Goal: Task Accomplishment & Management: Manage account settings

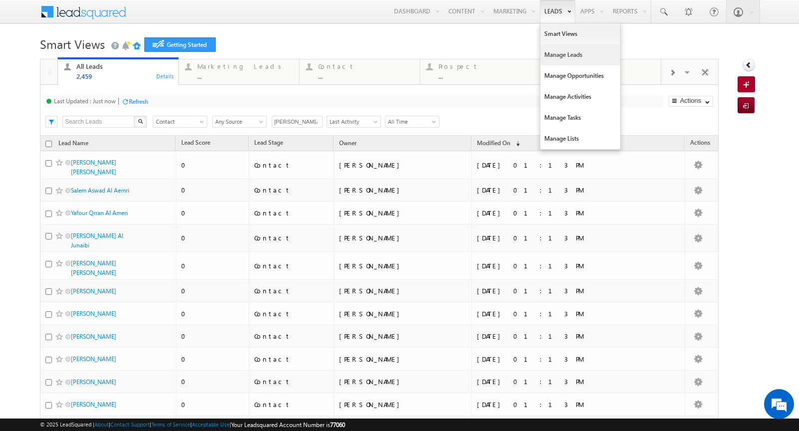
click at [577, 59] on link "Manage Leads" at bounding box center [580, 54] width 80 height 21
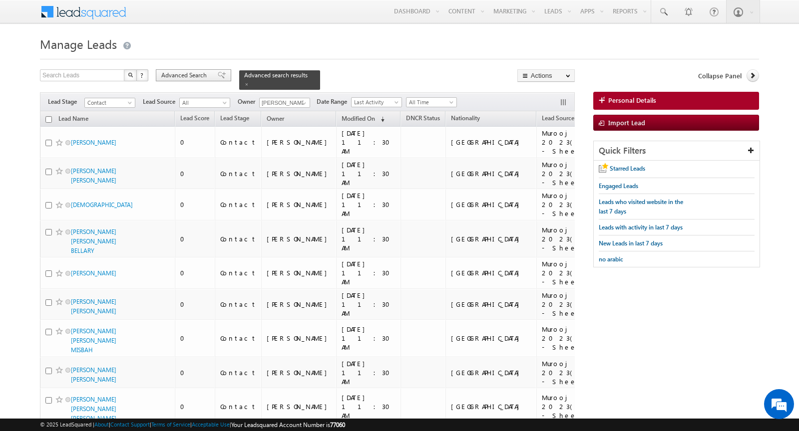
click at [200, 79] on span "Advanced Search" at bounding box center [185, 75] width 48 height 9
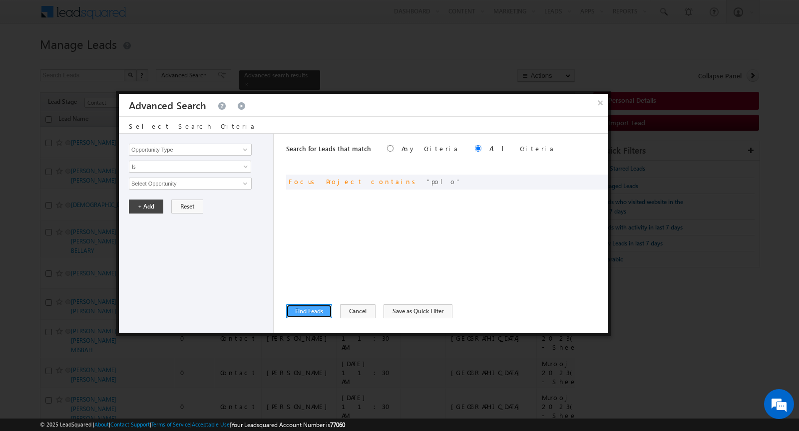
click at [309, 310] on button "Find Leads" at bounding box center [309, 312] width 46 height 14
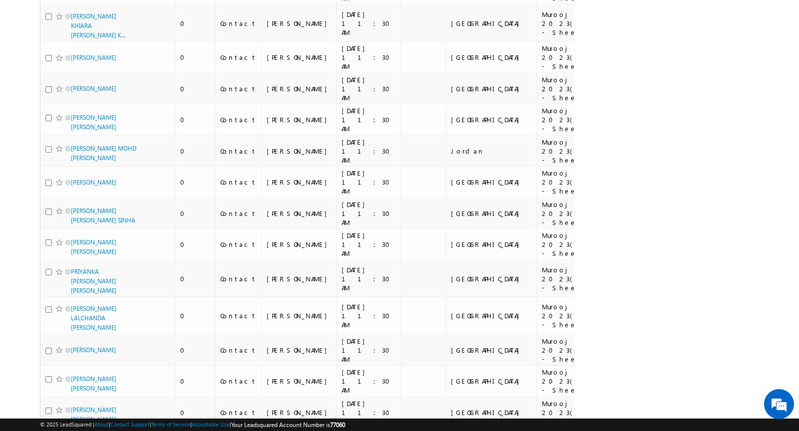
scroll to position [5808, 0]
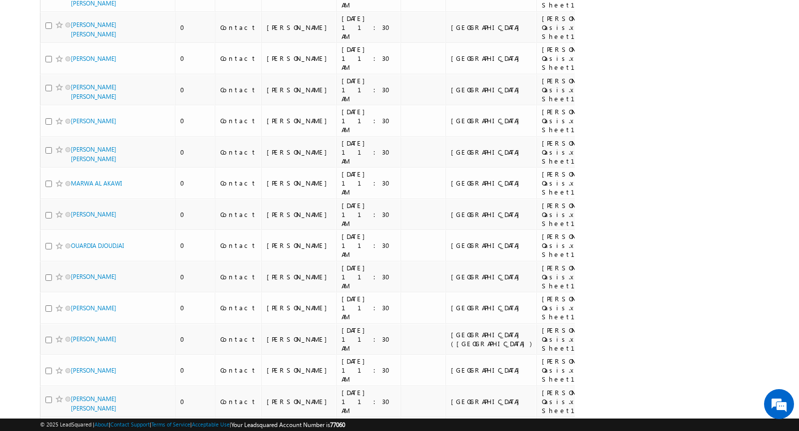
scroll to position [6042, 0]
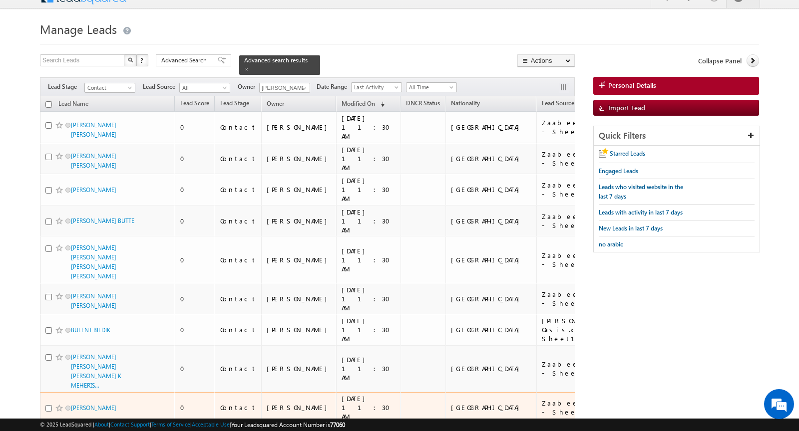
scroll to position [0, 0]
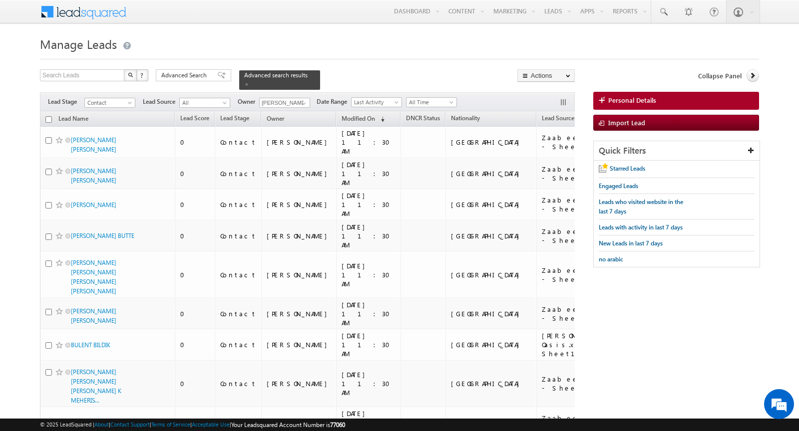
click at [48, 120] on input "checkbox" at bounding box center [48, 119] width 6 height 6
checkbox input "true"
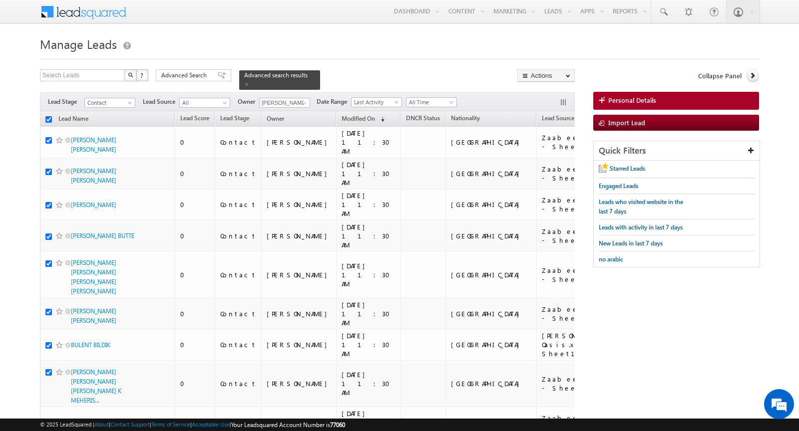
checkbox input "true"
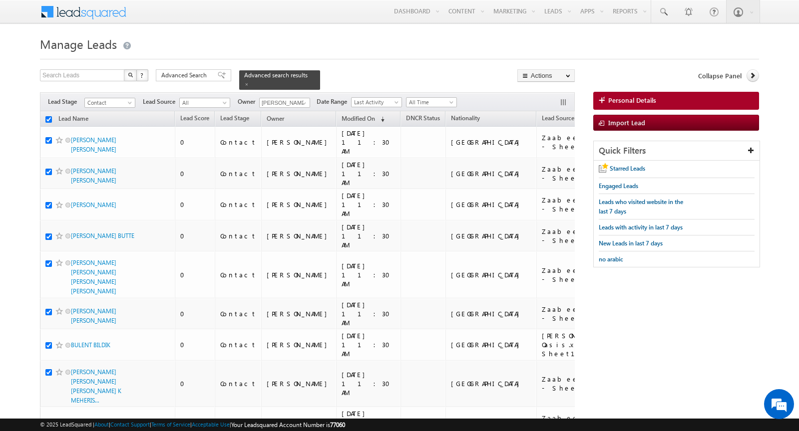
checkbox input "true"
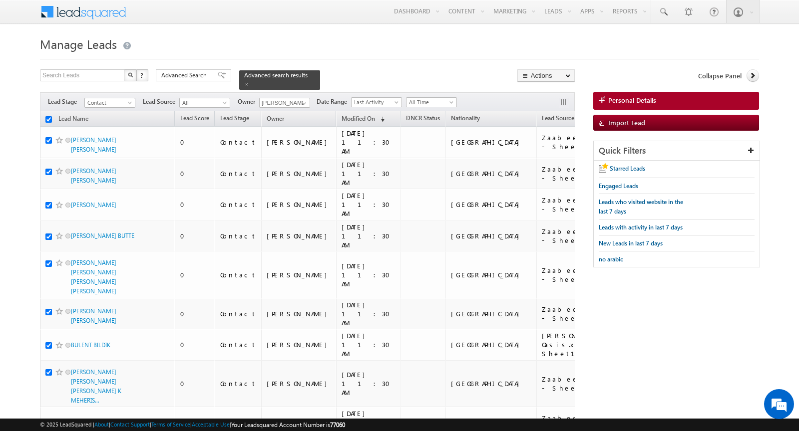
checkbox input "true"
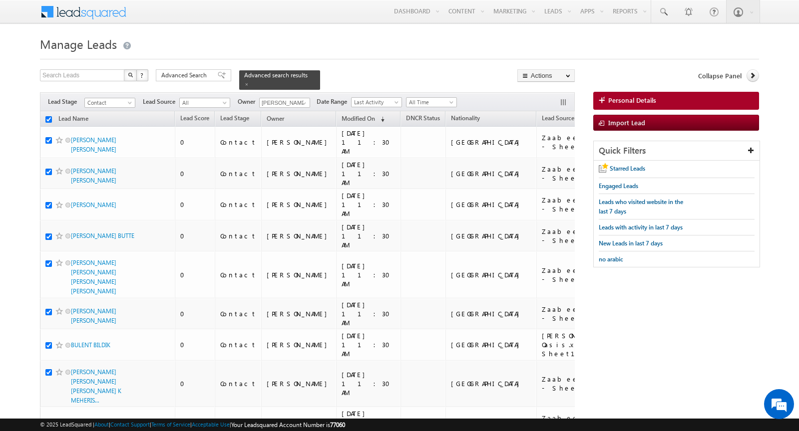
checkbox input "true"
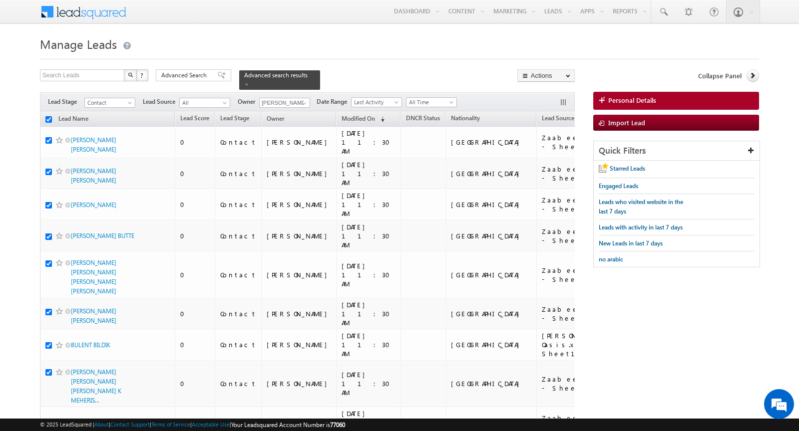
checkbox input "true"
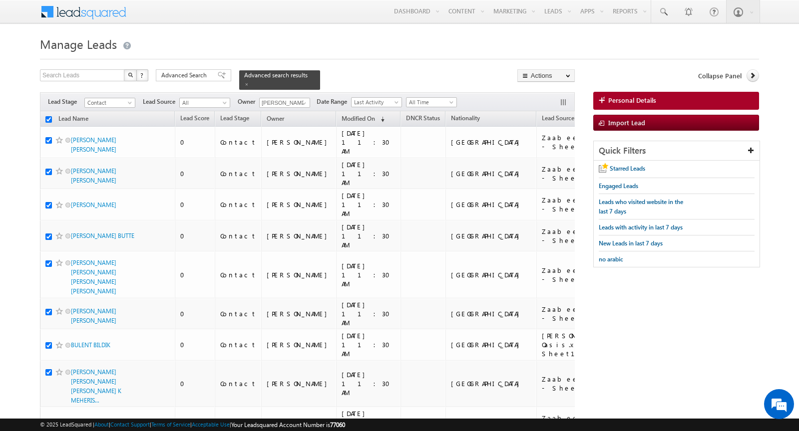
checkbox input "true"
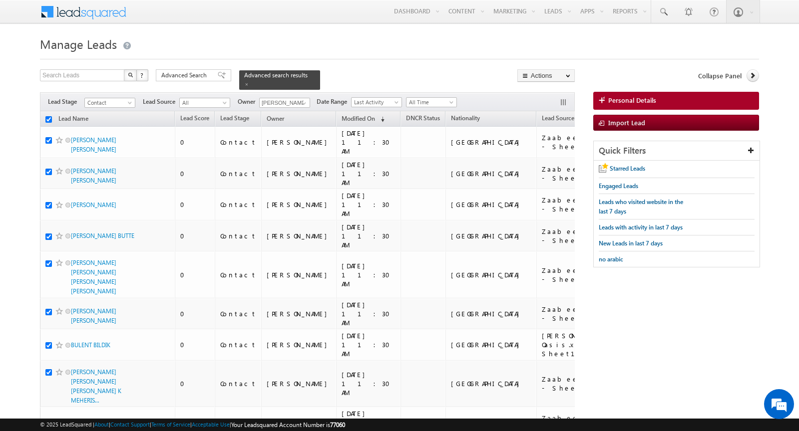
checkbox input "true"
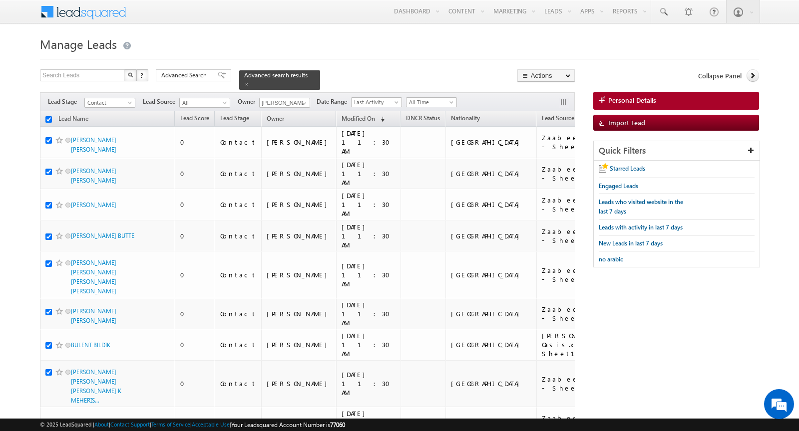
checkbox input "true"
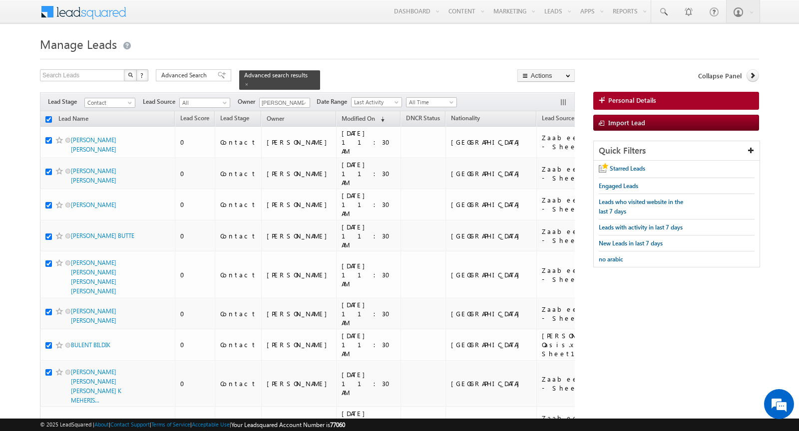
checkbox input "true"
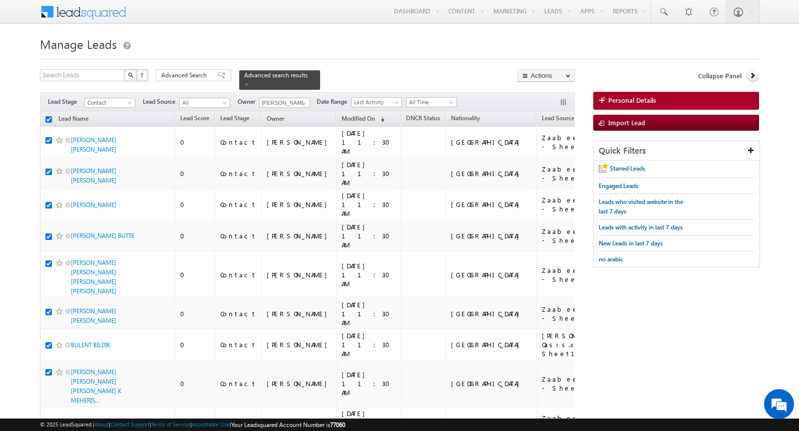
checkbox input "true"
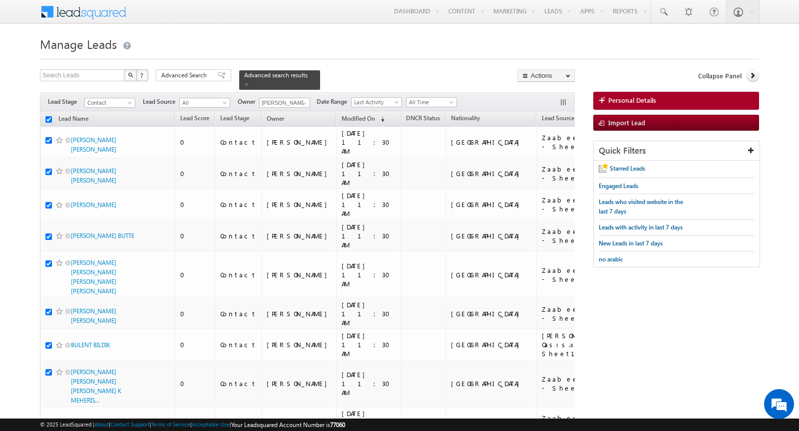
checkbox input "true"
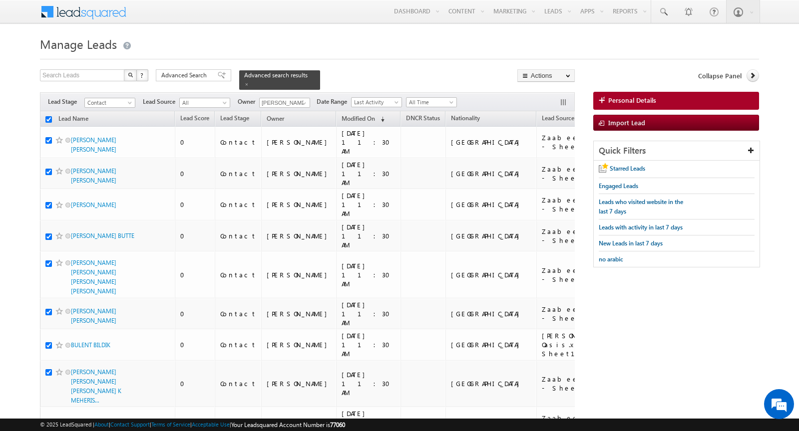
checkbox input "true"
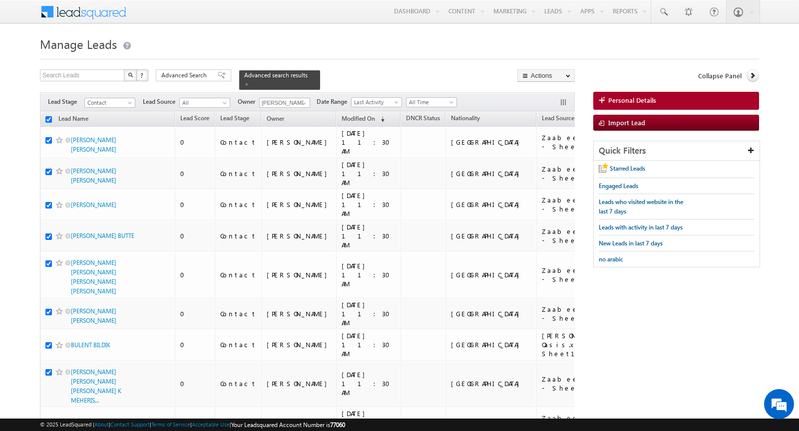
checkbox input "true"
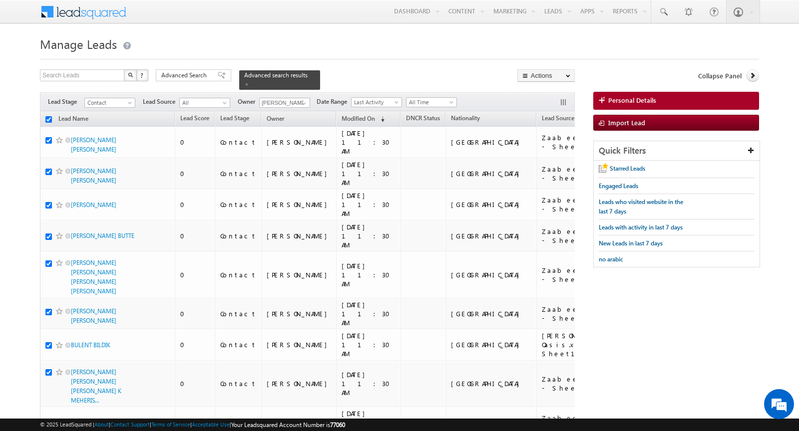
checkbox input "true"
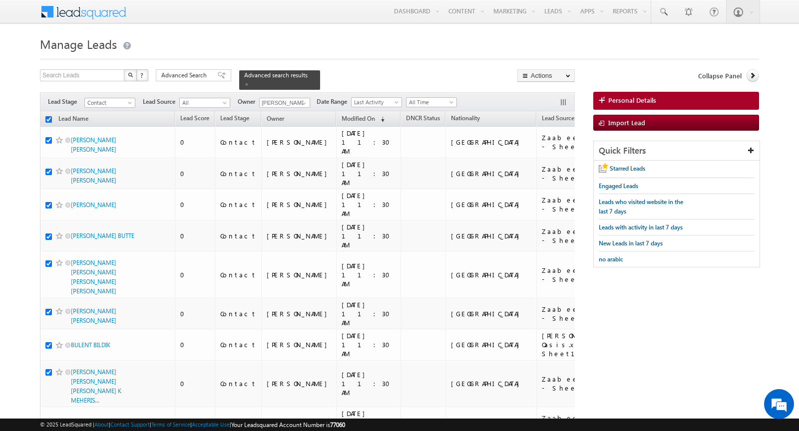
checkbox input "true"
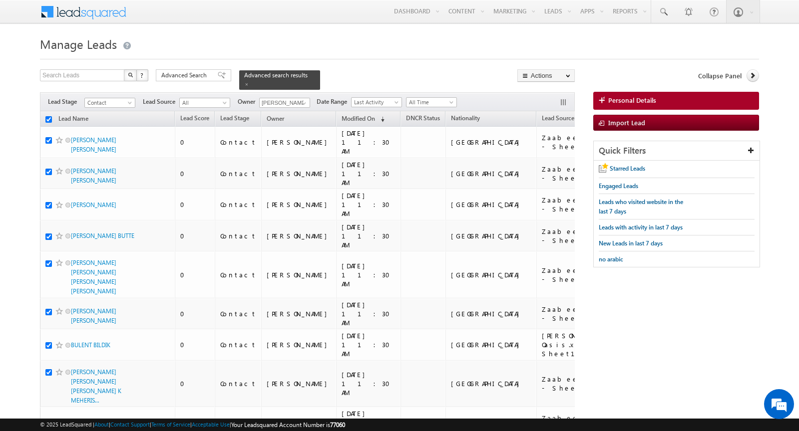
checkbox input "true"
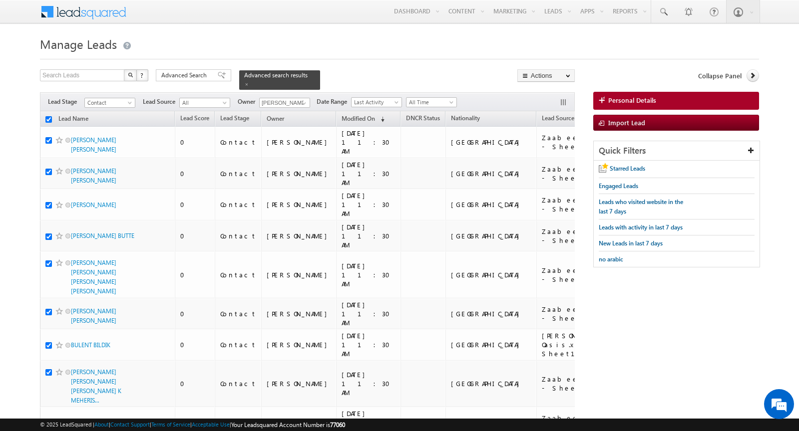
checkbox input "true"
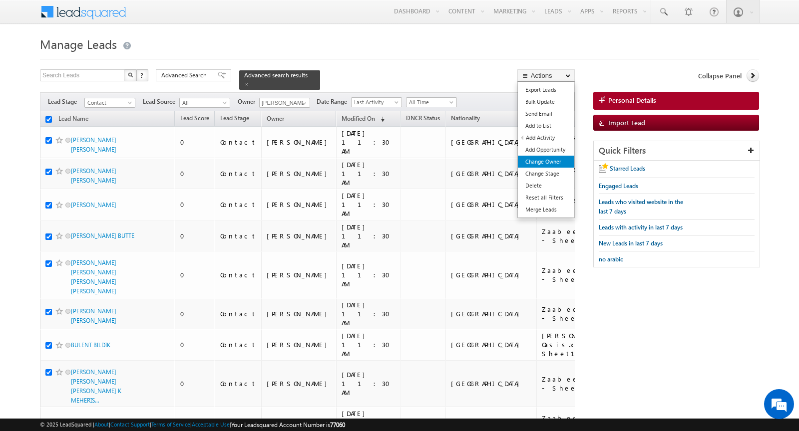
click at [560, 163] on link "Change Owner" at bounding box center [546, 162] width 56 height 12
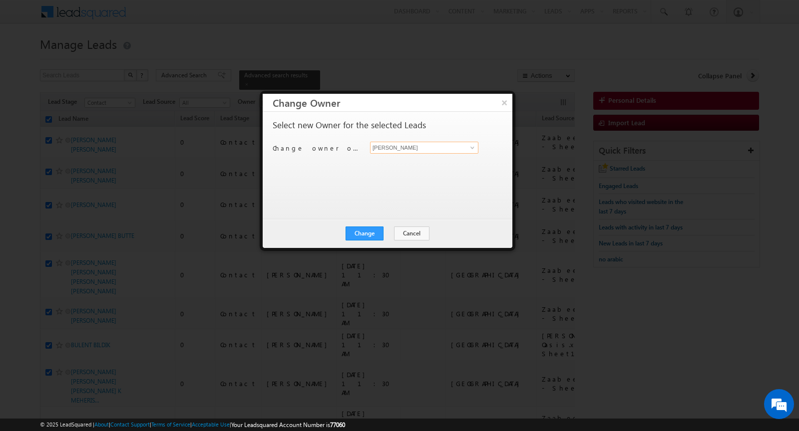
click at [428, 151] on input "[PERSON_NAME]" at bounding box center [424, 148] width 108 height 12
click at [402, 163] on span "[PERSON_NAME][EMAIL_ADDRESS][DOMAIN_NAME]" at bounding box center [419, 166] width 90 height 7
type input "Khyati"
click at [359, 235] on button "Change" at bounding box center [365, 234] width 38 height 14
click at [381, 232] on button "Close" at bounding box center [389, 234] width 32 height 14
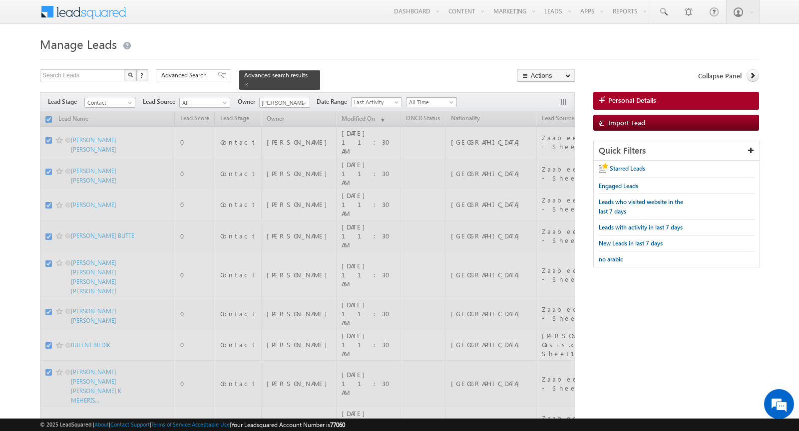
checkbox input "false"
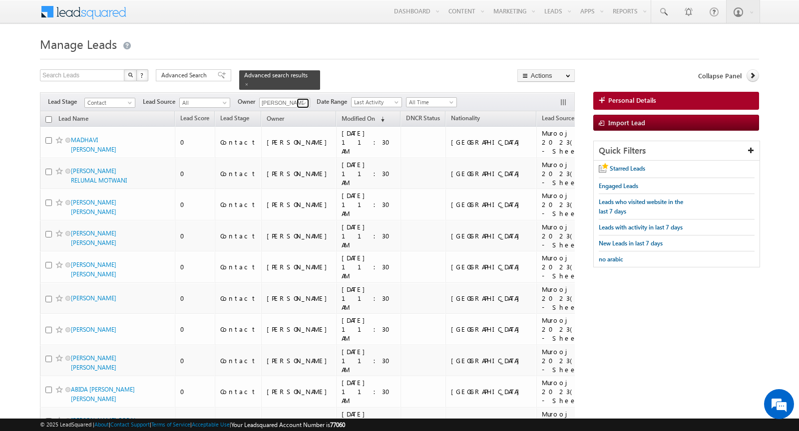
click at [300, 102] on span at bounding box center [304, 103] width 8 height 8
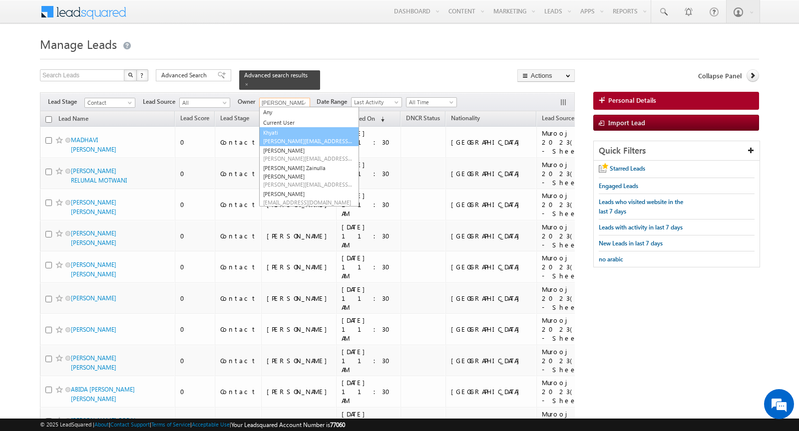
click at [294, 137] on span "[PERSON_NAME][EMAIL_ADDRESS][DOMAIN_NAME]" at bounding box center [308, 140] width 90 height 7
type input "Khyati"
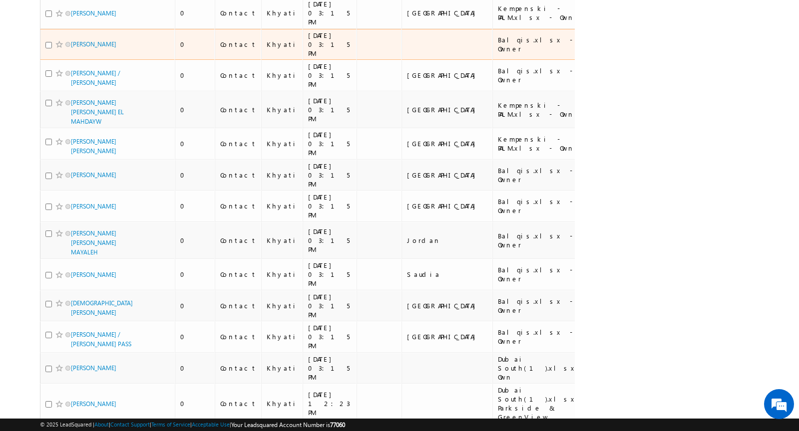
scroll to position [4871, 0]
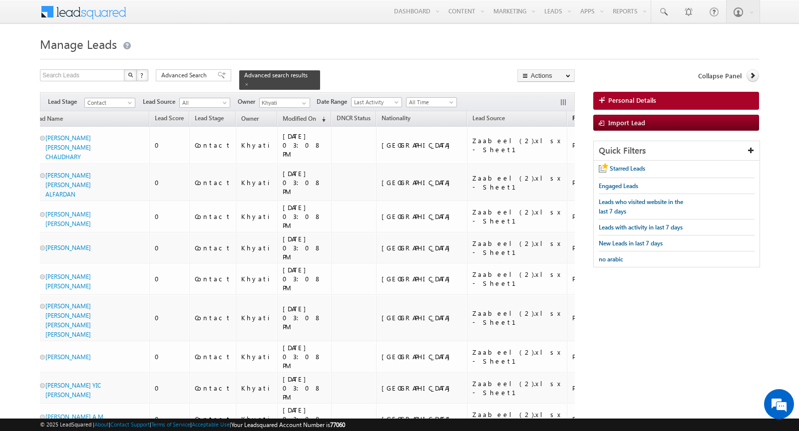
scroll to position [0, 0]
